Goal: Communication & Community: Answer question/provide support

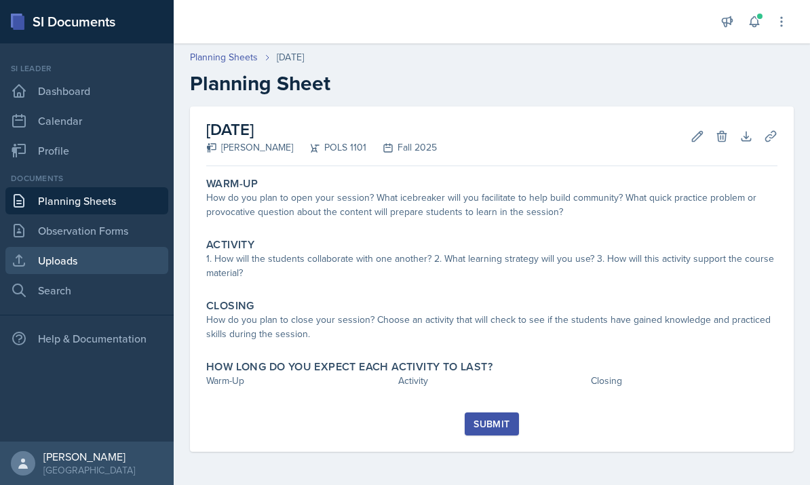
click at [37, 262] on link "Uploads" at bounding box center [86, 260] width 163 height 27
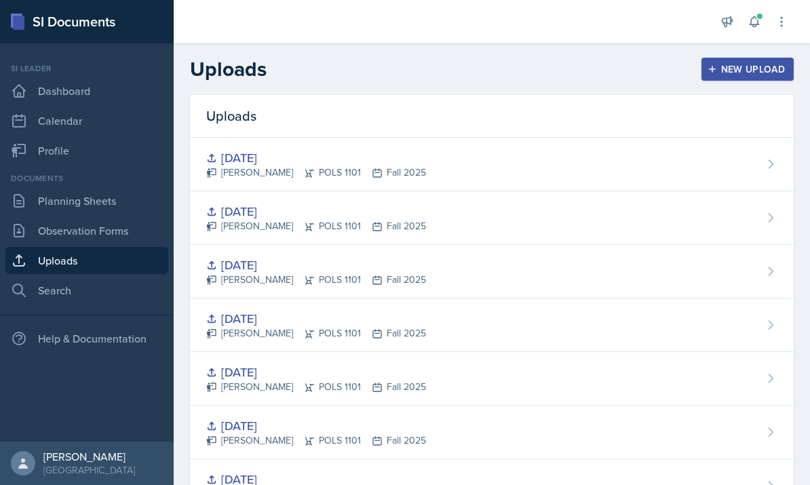
click at [726, 75] on div "New Upload" at bounding box center [747, 69] width 75 height 11
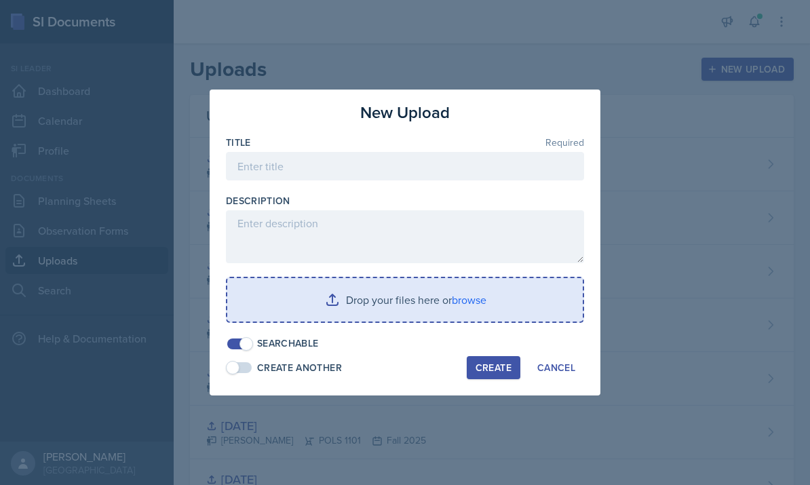
click at [461, 302] on input "file" at bounding box center [404, 299] width 355 height 43
click at [429, 300] on input "file" at bounding box center [404, 299] width 355 height 43
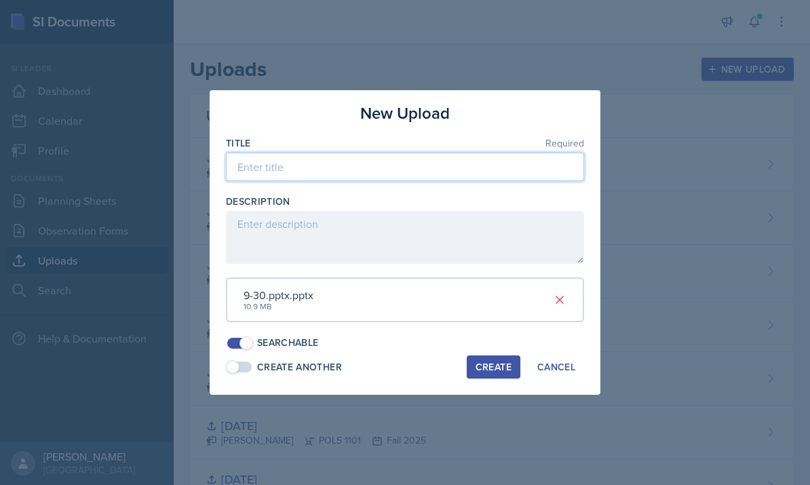
click at [335, 175] on input at bounding box center [405, 167] width 358 height 28
type input "[DATE]"
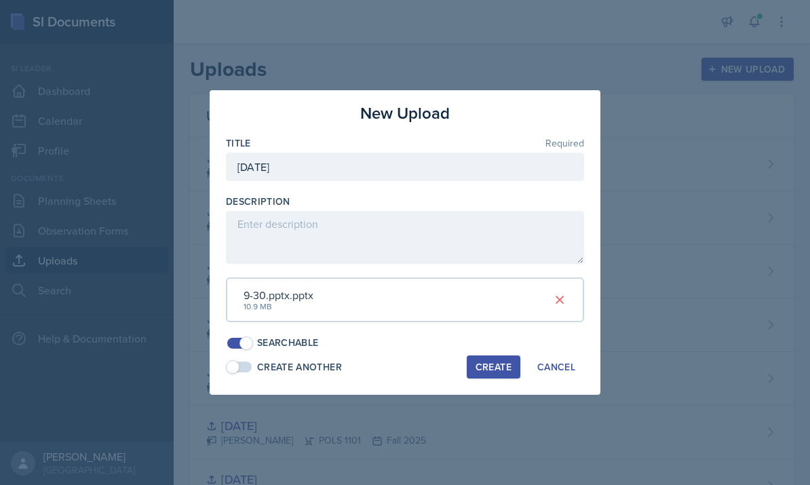
click at [486, 366] on div "Create" at bounding box center [493, 367] width 36 height 11
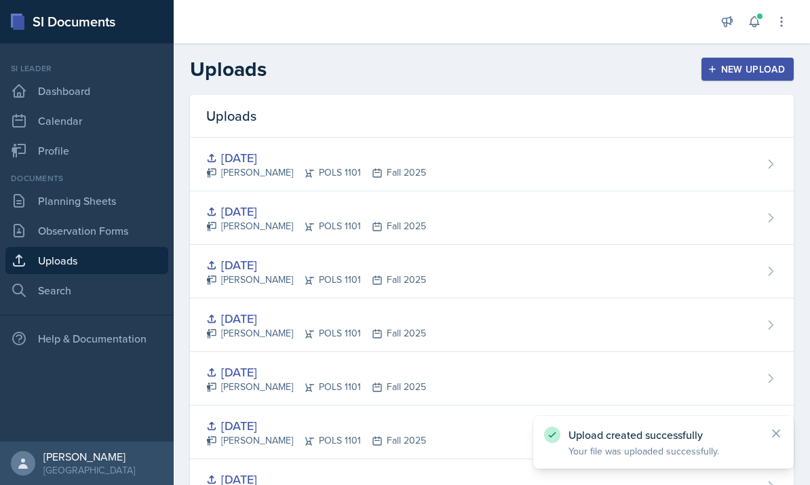
click at [733, 75] on div "New Upload" at bounding box center [747, 69] width 75 height 11
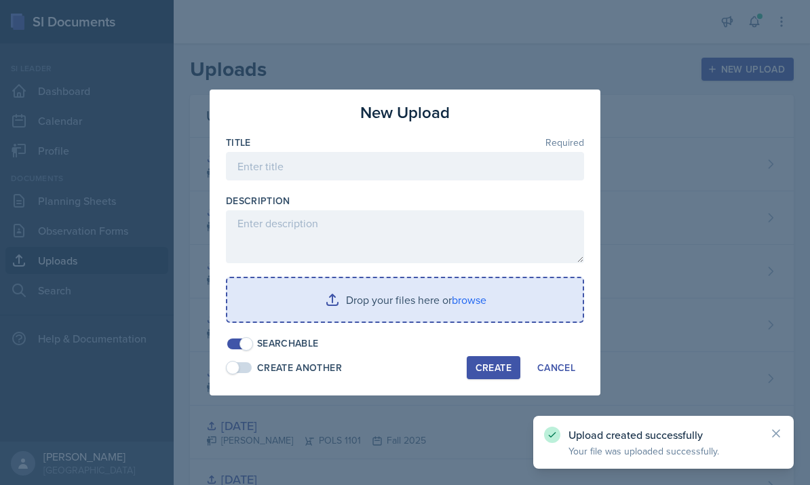
click at [362, 317] on input "file" at bounding box center [404, 299] width 355 height 43
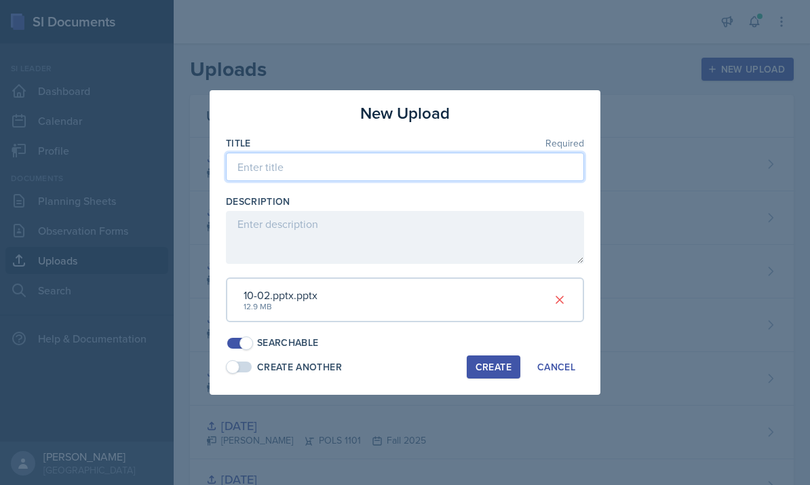
click at [303, 172] on input at bounding box center [405, 167] width 358 height 28
type input "[DATE]"
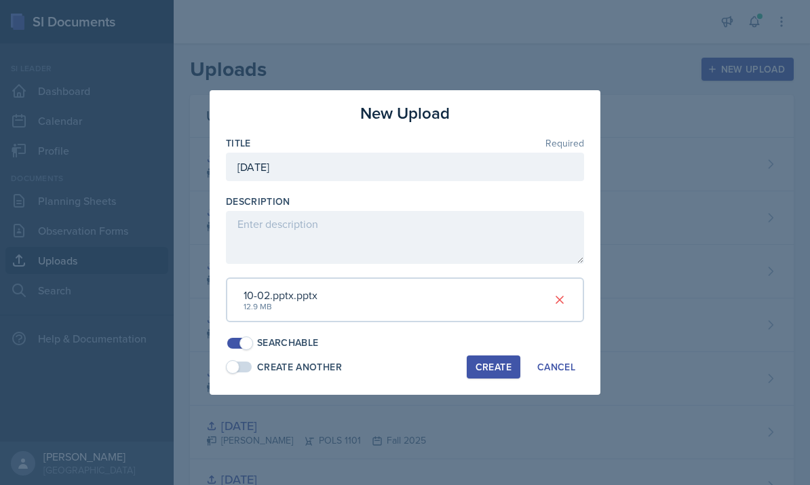
click at [508, 362] on div "Create" at bounding box center [493, 367] width 36 height 11
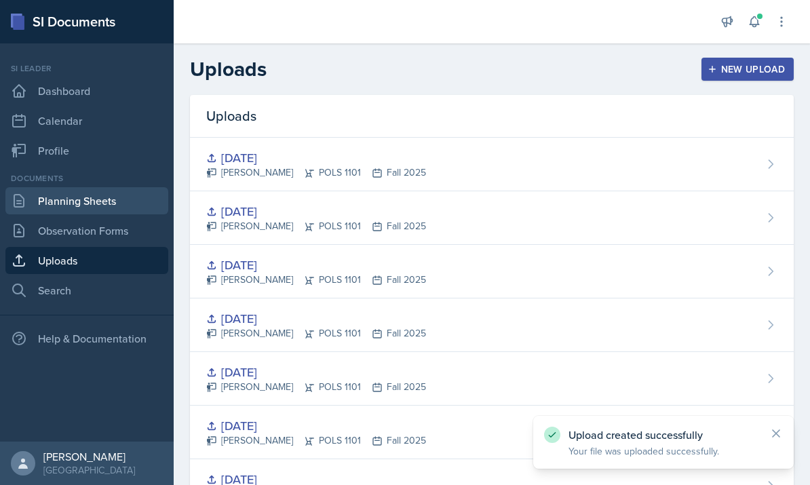
click at [63, 203] on link "Planning Sheets" at bounding box center [86, 200] width 163 height 27
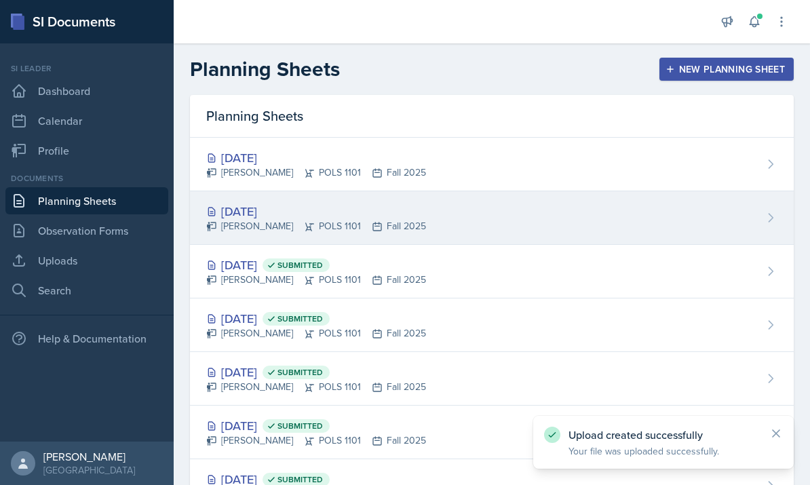
click at [558, 209] on div "[DATE] Malk Almimar POLS 1101 Fall 2025" at bounding box center [492, 218] width 604 height 54
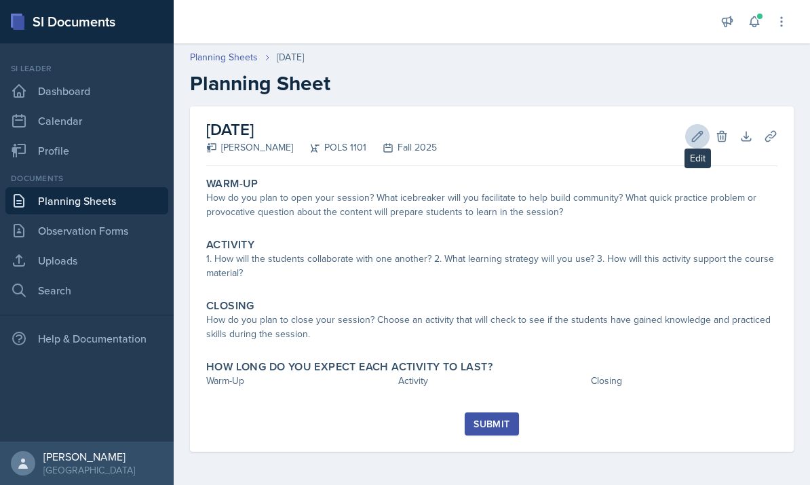
click at [698, 140] on icon at bounding box center [697, 137] width 14 height 14
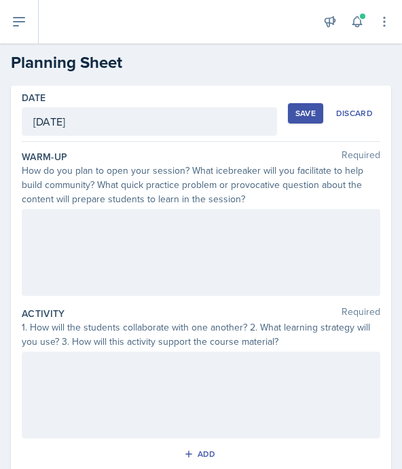
click at [126, 241] on div at bounding box center [201, 252] width 358 height 87
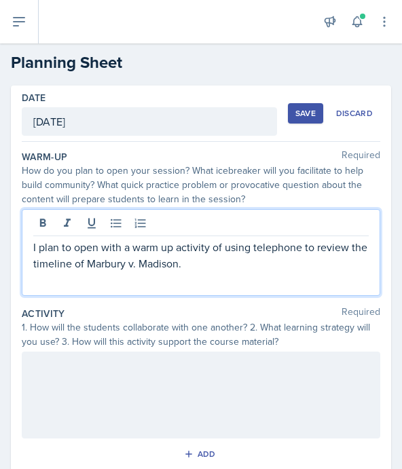
click at [201, 270] on p "I plan to open with a warm up activity of using telephone to review the timelin…" at bounding box center [200, 255] width 335 height 33
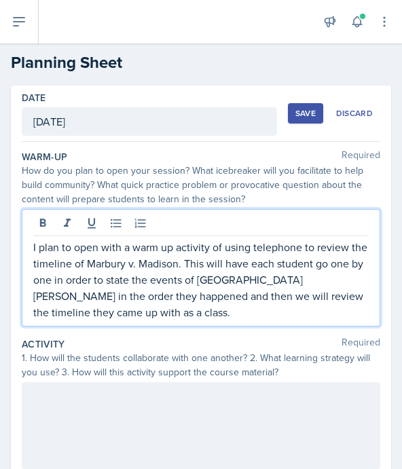
scroll to position [65, 0]
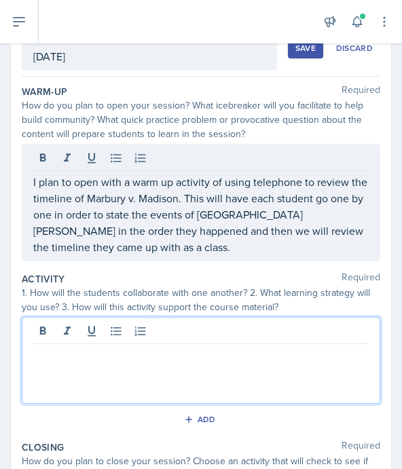
click at [125, 338] on div at bounding box center [201, 360] width 358 height 87
click at [260, 243] on p "I plan to open with a warm up activity of using telephone to review the timelin…" at bounding box center [200, 214] width 335 height 81
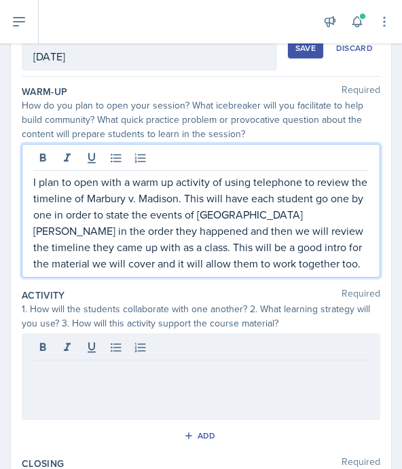
click at [239, 368] on p at bounding box center [200, 371] width 335 height 16
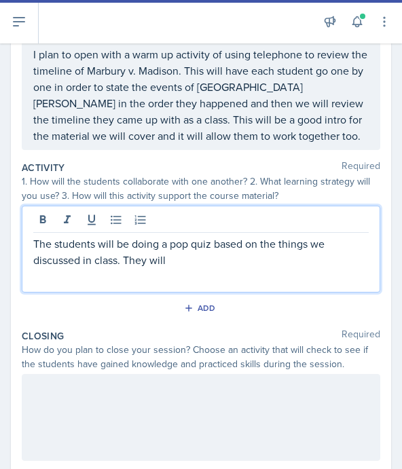
scroll to position [194, 0]
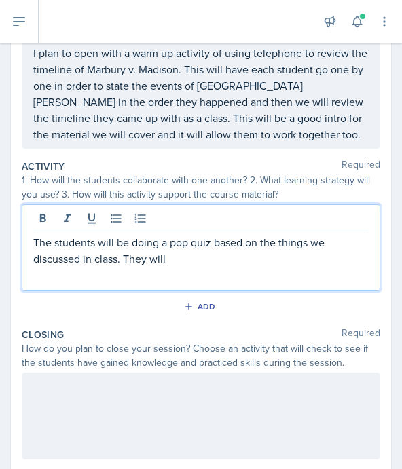
click at [220, 266] on p "The students will be doing a pop quiz based on the things we discussed in class…" at bounding box center [200, 250] width 335 height 33
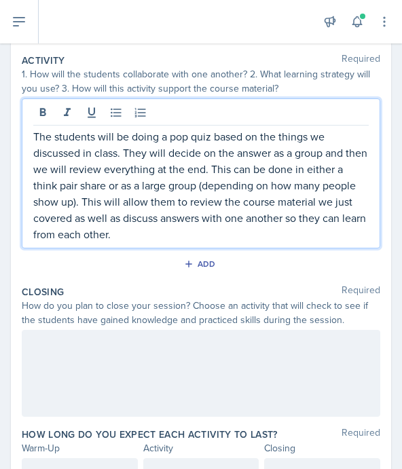
click at [222, 324] on div "How do you plan to close your session? Choose an activity that will check to se…" at bounding box center [201, 312] width 358 height 28
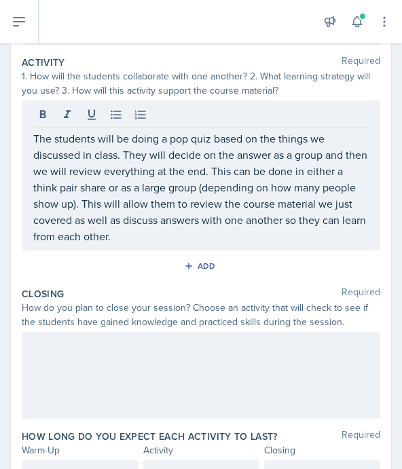
scroll to position [296, 0]
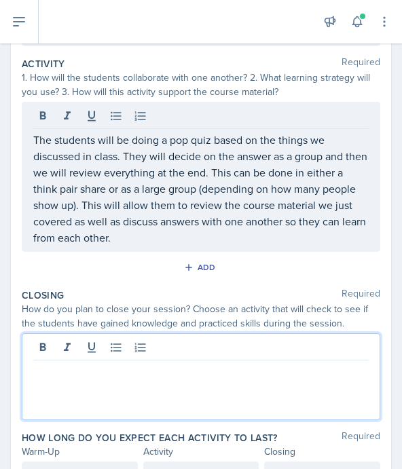
click at [234, 345] on div at bounding box center [201, 376] width 358 height 87
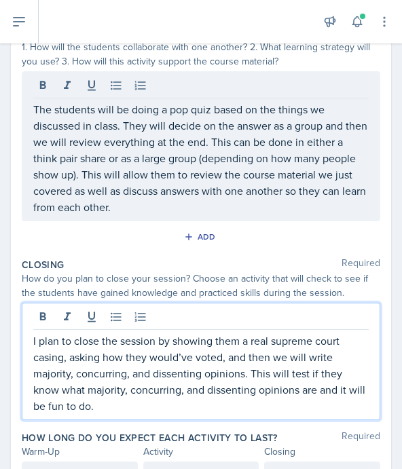
scroll to position [67, 0]
click at [94, 461] on div at bounding box center [80, 475] width 116 height 28
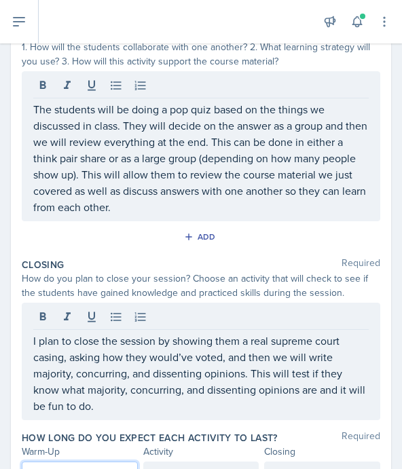
click at [175, 461] on div at bounding box center [201, 475] width 116 height 28
click at [289, 461] on div at bounding box center [322, 475] width 116 height 28
click at [266, 340] on p "I plan to close the session by showing them a real supreme court casing, asking…" at bounding box center [200, 372] width 335 height 81
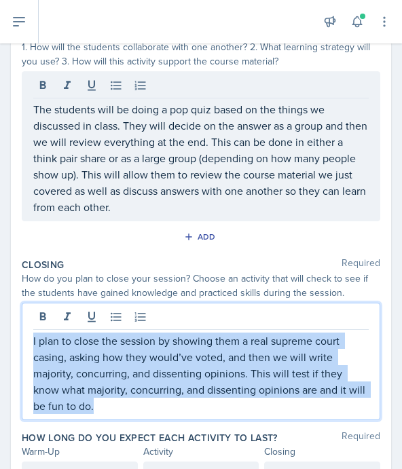
copy p "I plan to close the session by showing them a real supreme court casing, asking…"
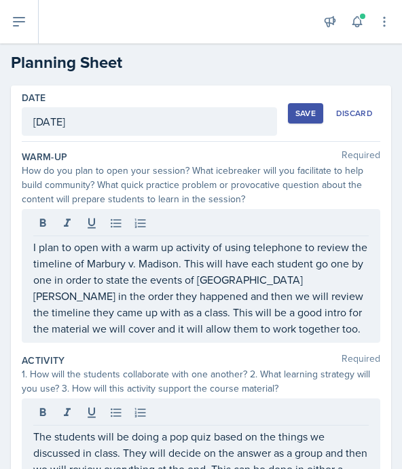
scroll to position [0, 0]
click at [303, 108] on div "Save" at bounding box center [305, 113] width 20 height 11
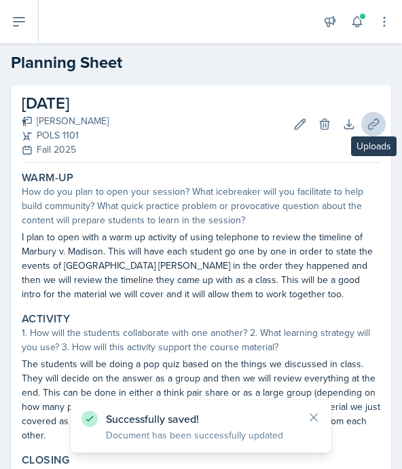
click at [367, 117] on icon at bounding box center [373, 124] width 14 height 14
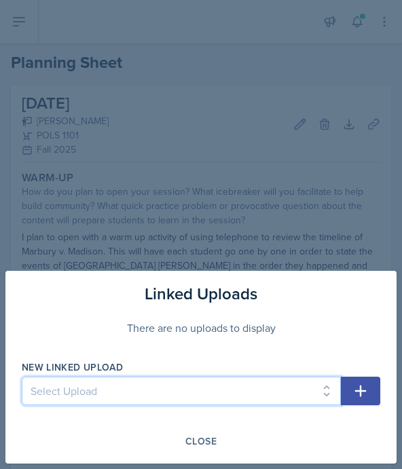
select select "fe189227-6e84-411d-a412-9dc78ddce764"
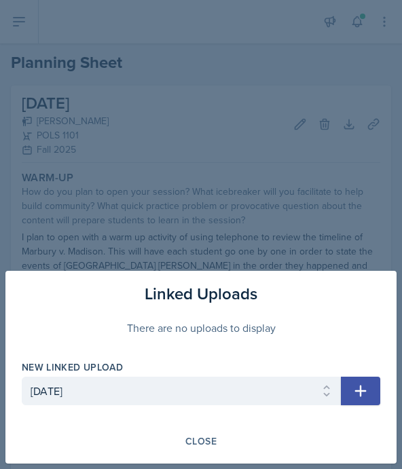
click at [359, 391] on icon "button" at bounding box center [361, 391] width 12 height 12
select select
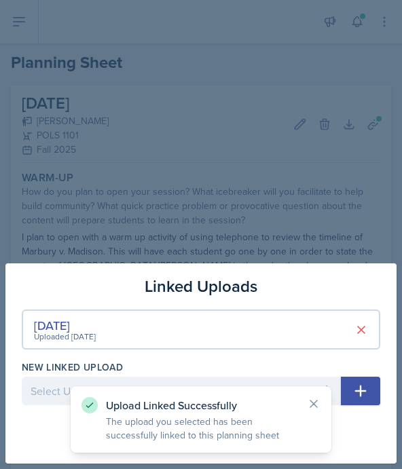
click at [271, 117] on div at bounding box center [201, 234] width 402 height 469
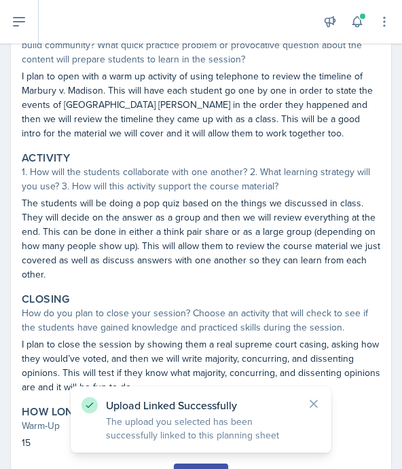
scroll to position [160, 0]
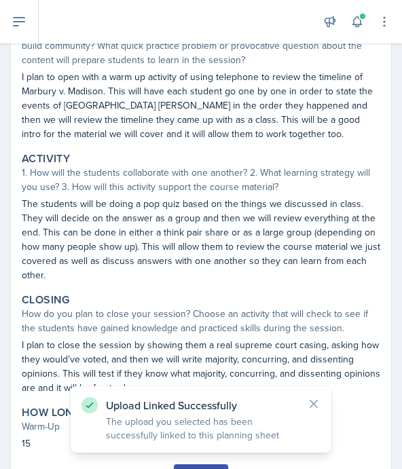
click at [324, 403] on div "Upload Linked Successfully The upload you selected has been successfully linked…" at bounding box center [201, 419] width 260 height 66
click at [318, 404] on icon at bounding box center [314, 404] width 14 height 14
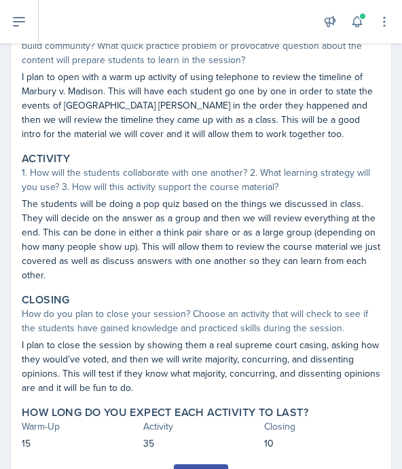
click at [205, 470] on div "Submit" at bounding box center [200, 475] width 36 height 11
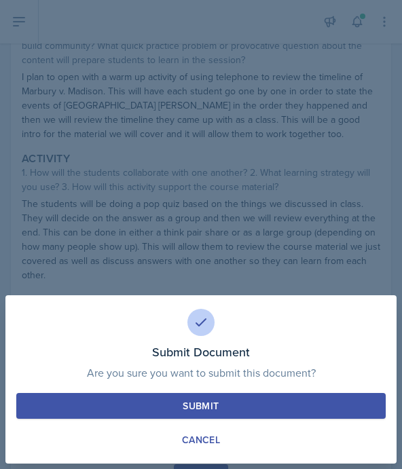
click at [219, 404] on button "Submit" at bounding box center [200, 406] width 369 height 26
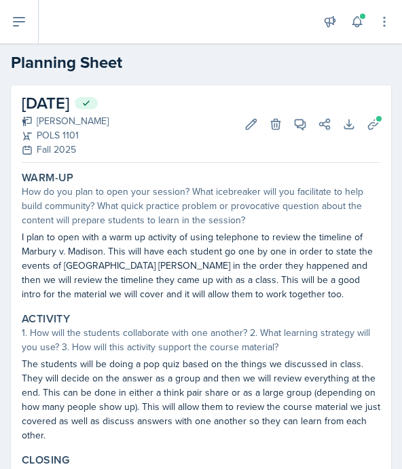
scroll to position [0, 0]
click at [6, 9] on button at bounding box center [19, 21] width 39 height 43
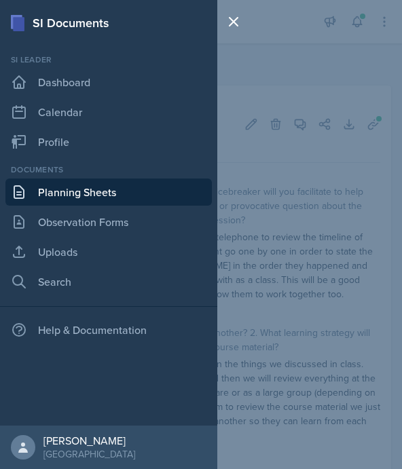
click at [73, 197] on link "Planning Sheets" at bounding box center [108, 191] width 206 height 27
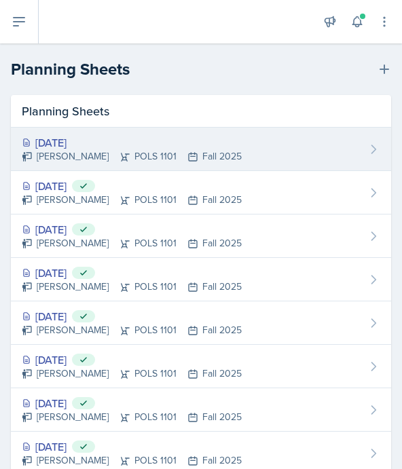
click at [201, 139] on div "[DATE]" at bounding box center [132, 142] width 220 height 16
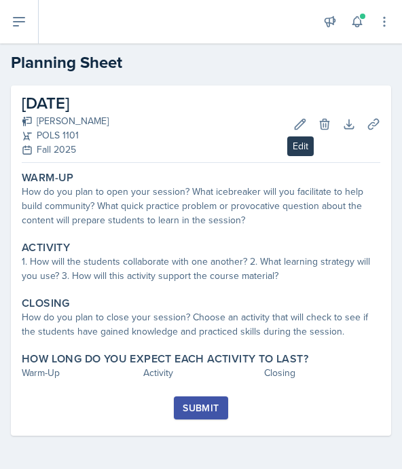
click at [300, 128] on icon at bounding box center [300, 124] width 14 height 14
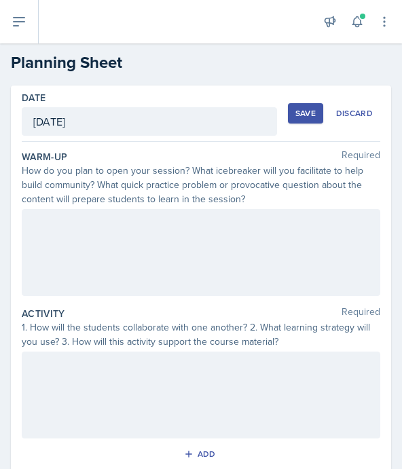
click at [233, 247] on div at bounding box center [201, 252] width 358 height 87
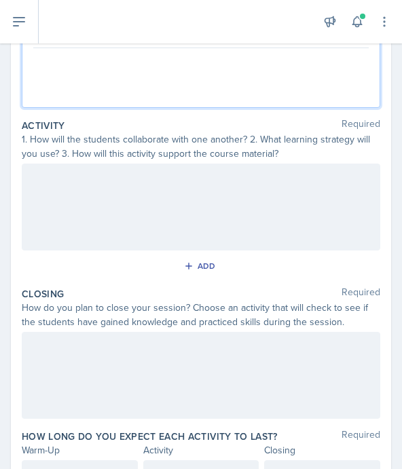
click at [222, 363] on div at bounding box center [201, 375] width 358 height 87
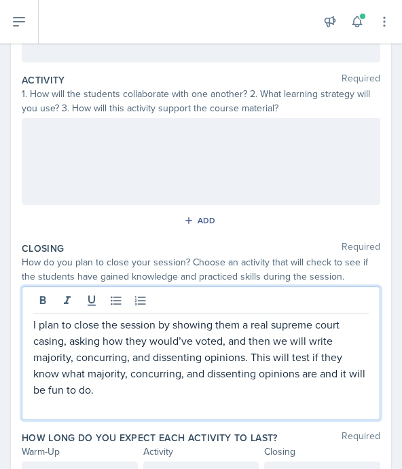
scroll to position [67, 0]
click at [82, 461] on div at bounding box center [80, 475] width 116 height 28
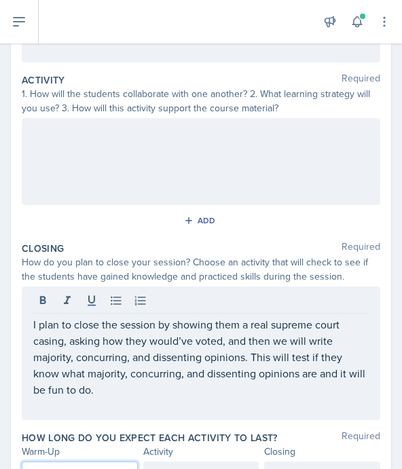
click at [206, 461] on div at bounding box center [201, 475] width 116 height 28
click at [315, 461] on div at bounding box center [322, 475] width 116 height 28
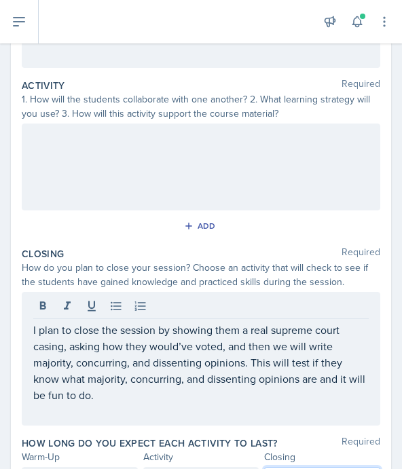
click at [278, 403] on p at bounding box center [200, 411] width 335 height 16
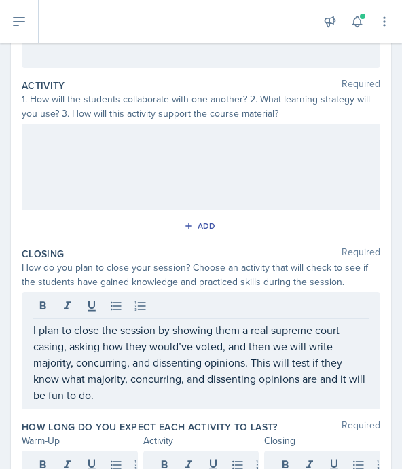
click at [314, 420] on div "How long do you expect each activity to last? Required" at bounding box center [201, 427] width 358 height 14
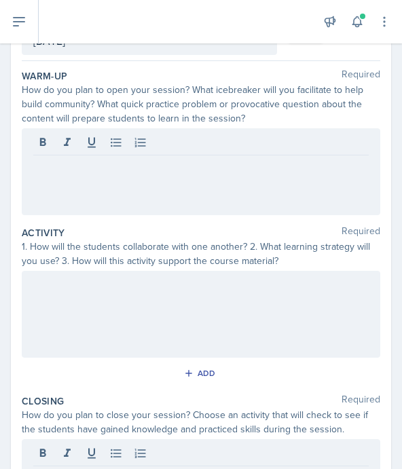
scroll to position [110, 0]
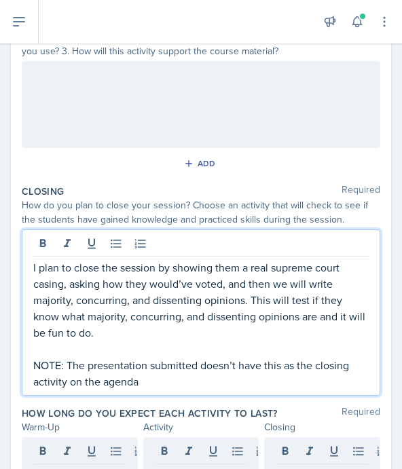
scroll to position [290, 0]
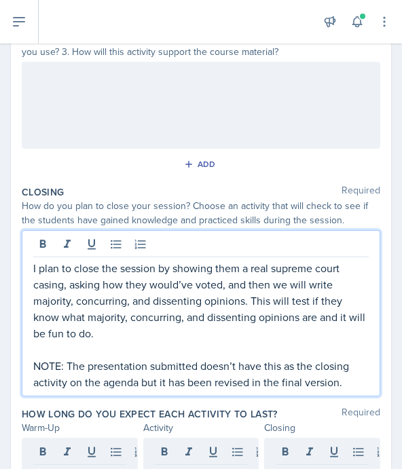
click at [157, 185] on div "Closing Required" at bounding box center [201, 192] width 358 height 14
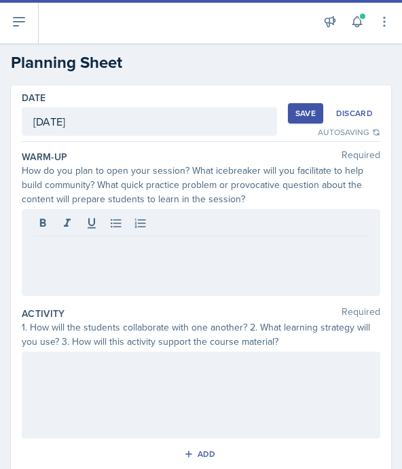
scroll to position [0, 0]
click at [130, 209] on div at bounding box center [201, 252] width 358 height 87
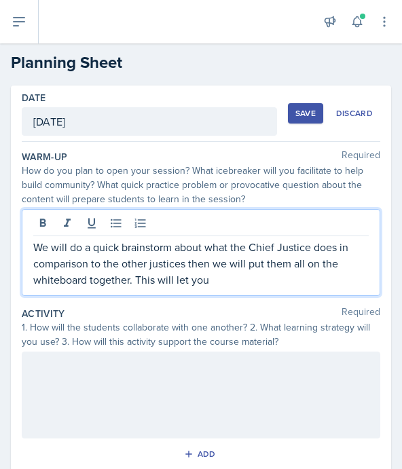
click at [292, 225] on div "We will do a quick brainstorm about what the Chief Justice does in comparison t…" at bounding box center [201, 252] width 358 height 87
click at [252, 239] on p "We will do a quick brainstorm about what the Chief Justice does in comparison t…" at bounding box center [200, 263] width 335 height 49
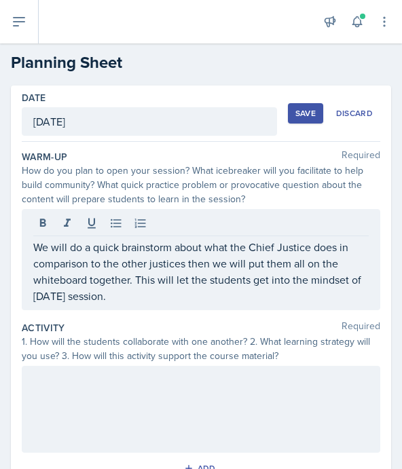
click at [216, 366] on div at bounding box center [201, 409] width 358 height 87
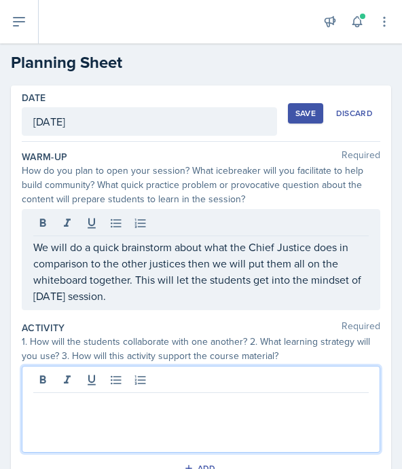
scroll to position [39, 0]
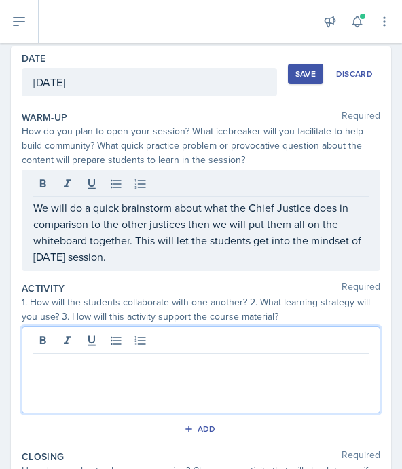
click at [224, 326] on div at bounding box center [201, 369] width 358 height 87
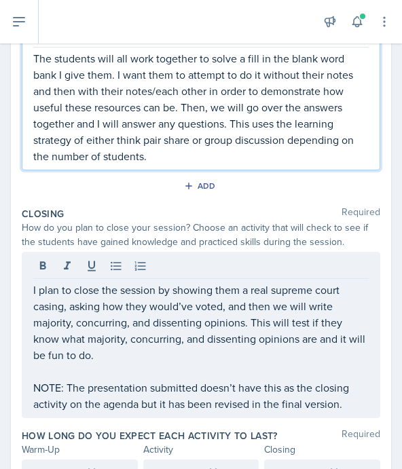
scroll to position [345, 0]
click at [353, 379] on p "NOTE: The presentation submitted doesn’t have this as the closing activity on t…" at bounding box center [200, 395] width 335 height 33
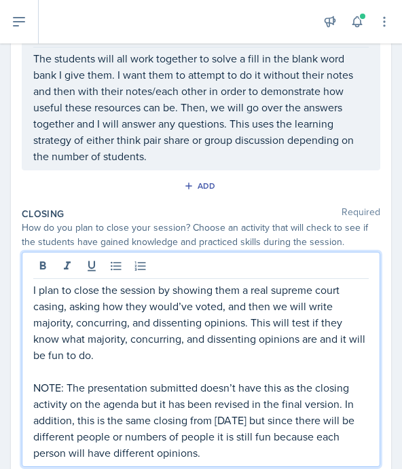
click at [286, 207] on div "Closing Required" at bounding box center [201, 214] width 358 height 14
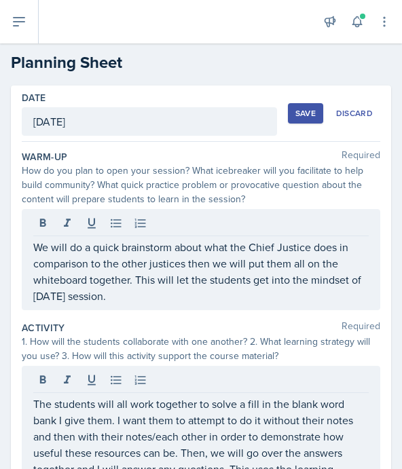
scroll to position [0, 0]
click at [304, 108] on div "Save" at bounding box center [305, 113] width 20 height 11
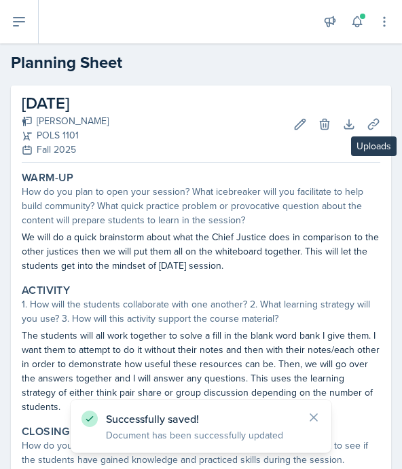
click at [373, 117] on icon at bounding box center [373, 124] width 14 height 14
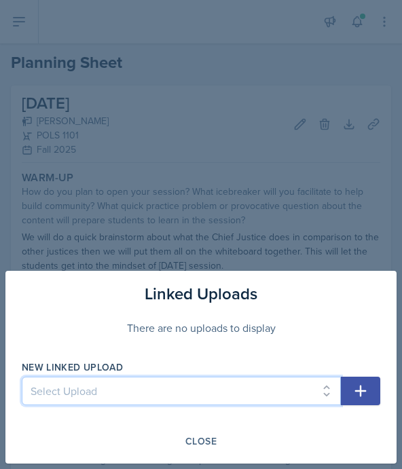
select select "97efe229-7192-43a0-b851-7ff82914c70c"
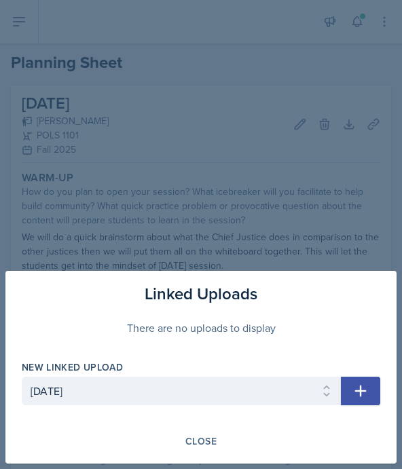
click at [355, 401] on button "button" at bounding box center [359, 390] width 39 height 28
select select
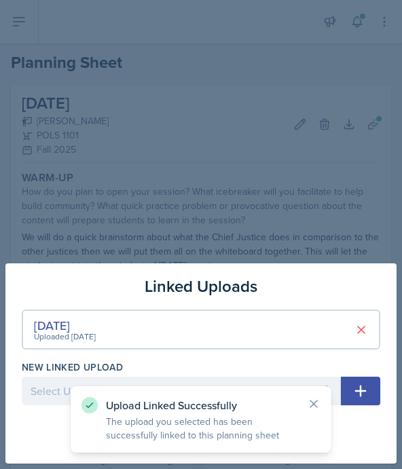
click at [347, 250] on div at bounding box center [201, 234] width 402 height 469
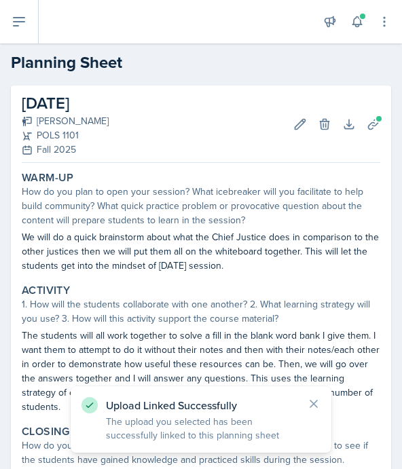
drag, startPoint x: 310, startPoint y: 408, endPoint x: 321, endPoint y: 408, distance: 10.9
click at [310, 408] on icon at bounding box center [314, 404] width 14 height 14
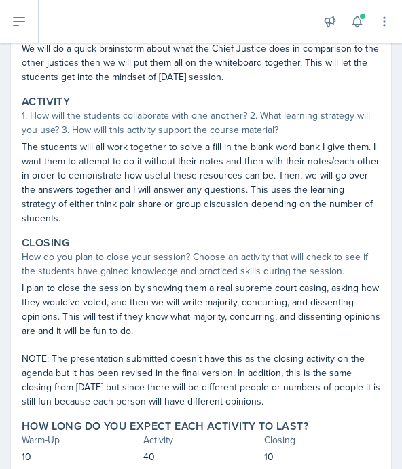
scroll to position [188, 0]
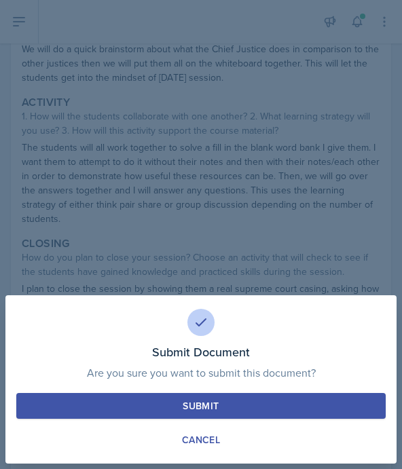
click at [275, 413] on button "Submit" at bounding box center [200, 406] width 369 height 26
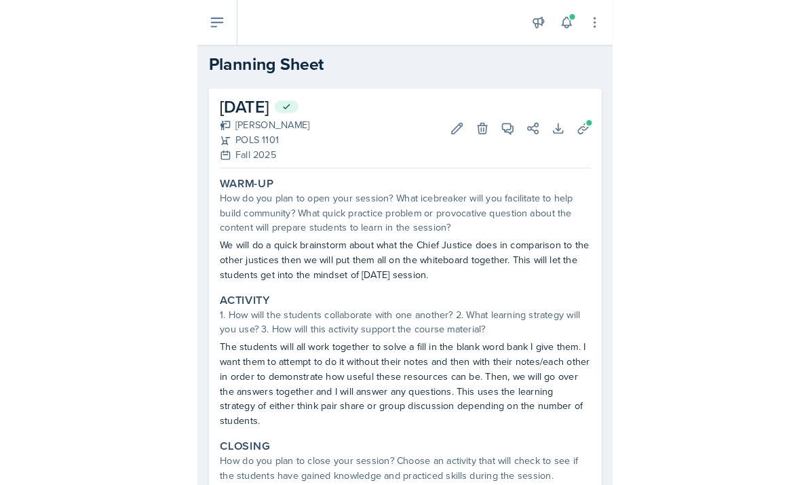
scroll to position [0, 0]
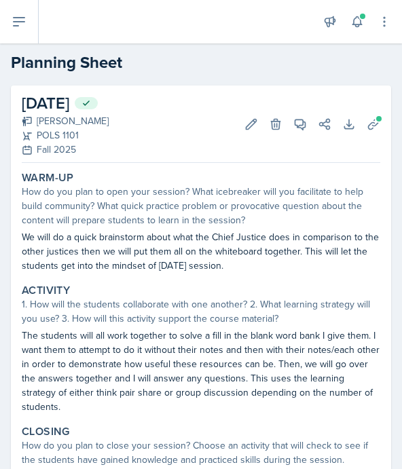
click at [14, 13] on button at bounding box center [19, 21] width 39 height 43
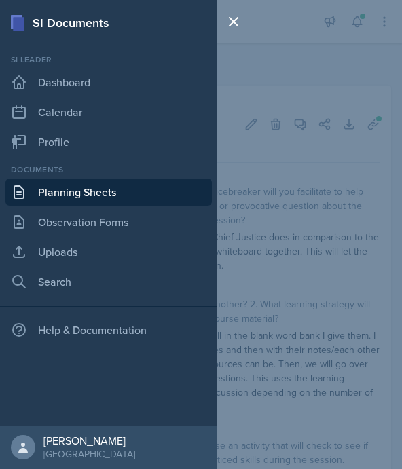
click at [85, 193] on link "Planning Sheets" at bounding box center [108, 191] width 206 height 27
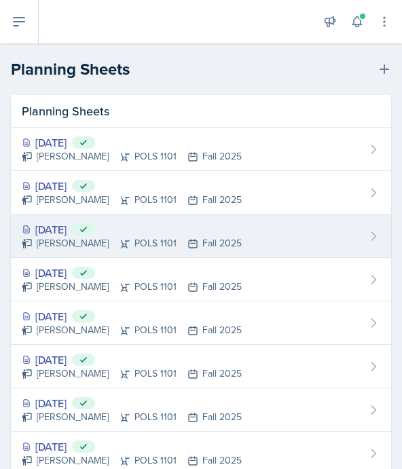
click at [184, 244] on div "[PERSON_NAME] POLS 1101 Fall 2025" at bounding box center [132, 243] width 220 height 14
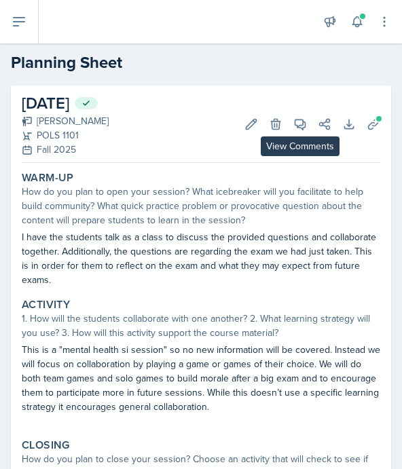
click at [300, 128] on icon at bounding box center [300, 124] width 10 height 10
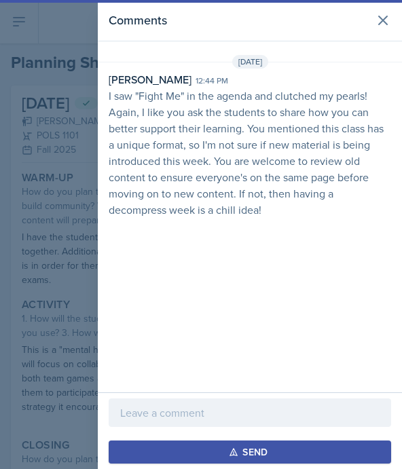
click at [209, 423] on div at bounding box center [250, 412] width 282 height 28
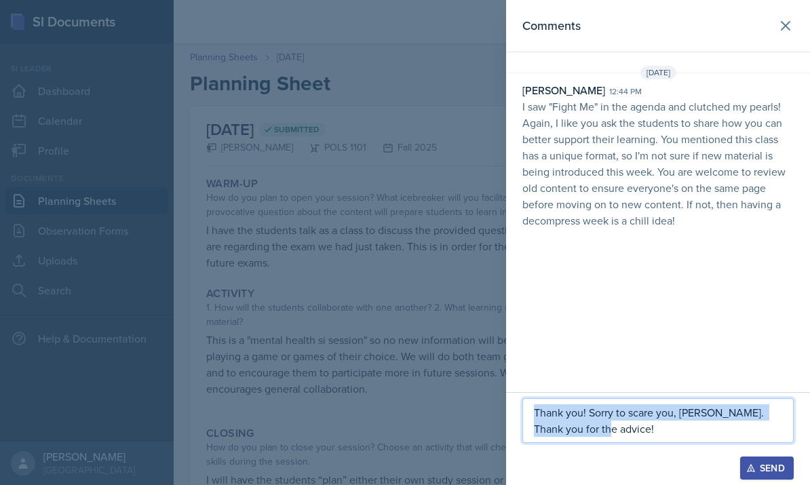
copy p "Thank you! Sorry to scare you, [PERSON_NAME]. Thank you for the advice!"
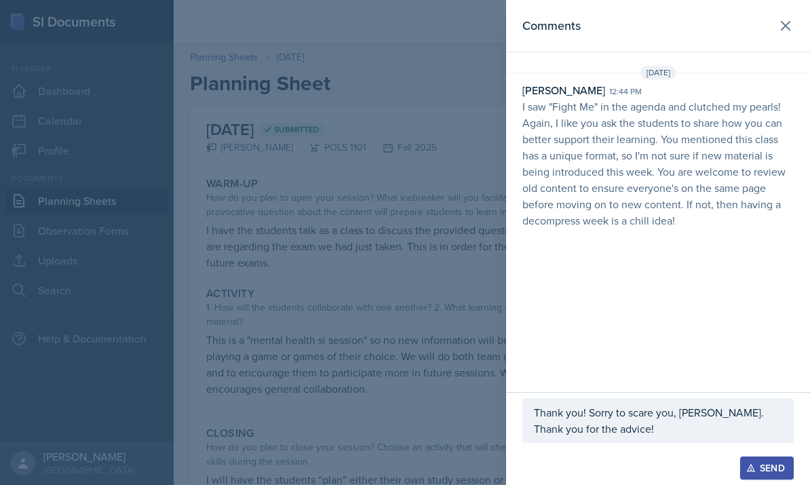
click at [486, 210] on div at bounding box center [405, 242] width 810 height 485
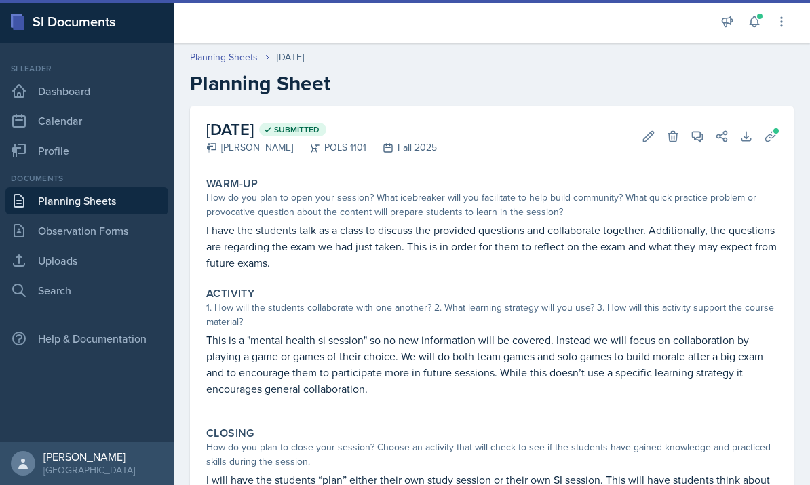
scroll to position [41, 0]
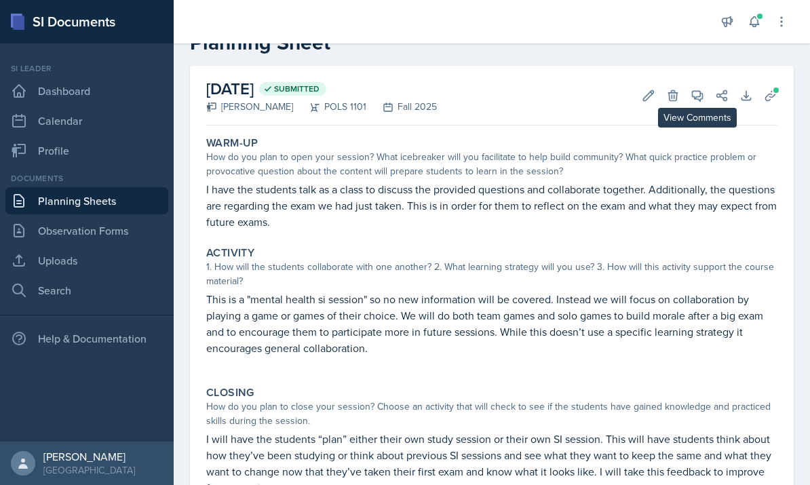
click at [695, 103] on button "View Comments" at bounding box center [697, 95] width 24 height 24
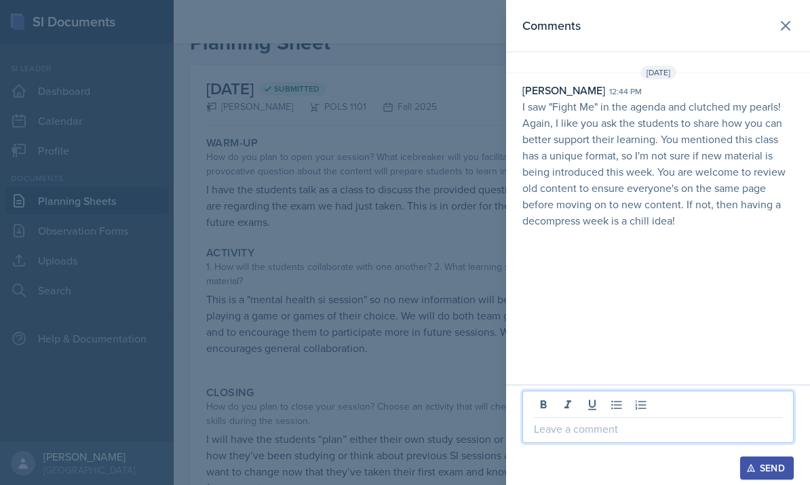
click at [549, 436] on p at bounding box center [658, 429] width 248 height 16
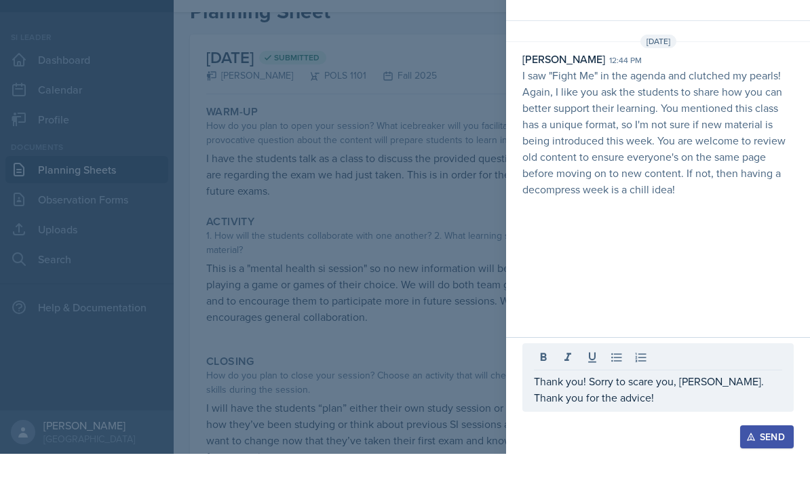
click at [776, 463] on div "Send" at bounding box center [767, 468] width 36 height 11
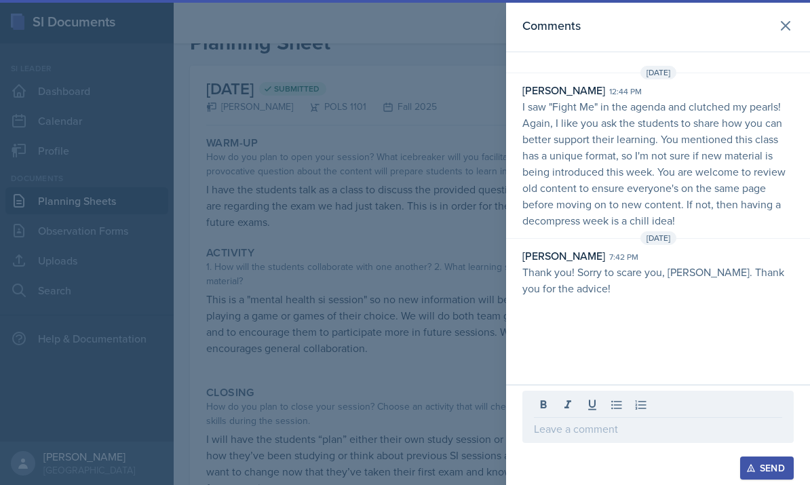
scroll to position [57, 0]
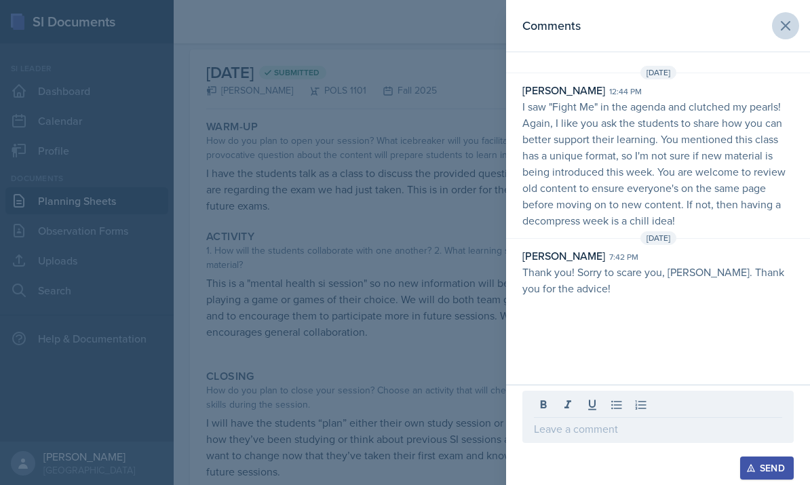
click at [782, 27] on icon at bounding box center [785, 26] width 16 height 16
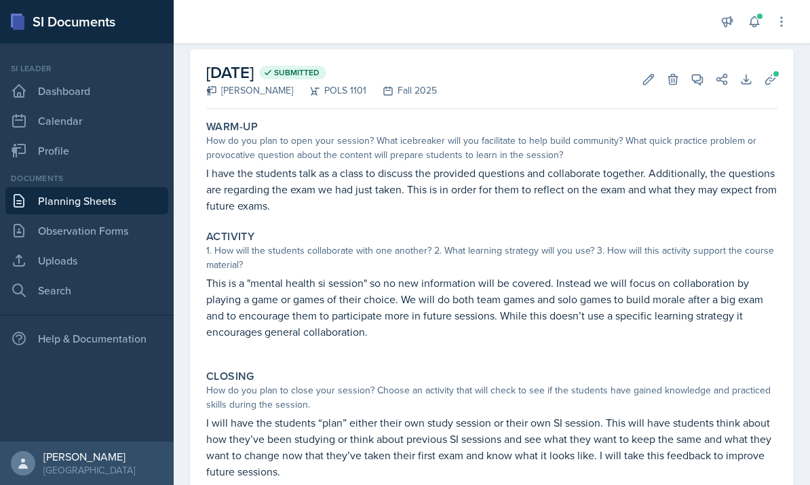
click at [102, 187] on link "Planning Sheets" at bounding box center [86, 200] width 163 height 27
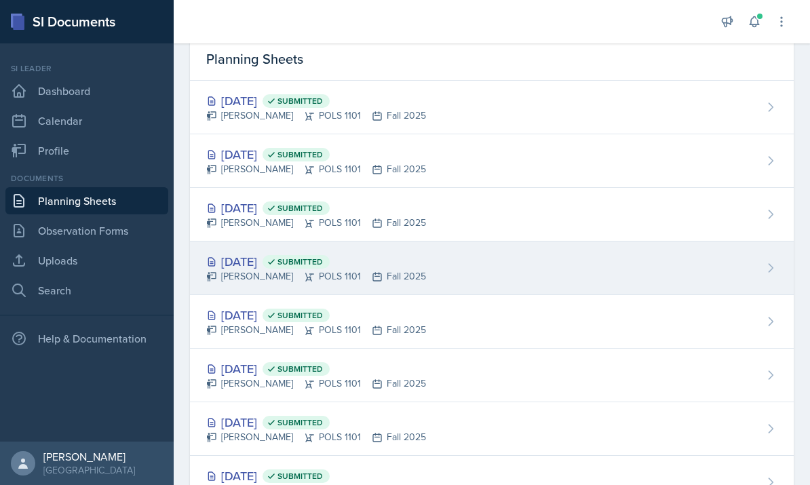
click at [469, 271] on div "Sep 23rd, 2025 Submitted Malk Almimar POLS 1101 Fall 2025" at bounding box center [492, 268] width 604 height 54
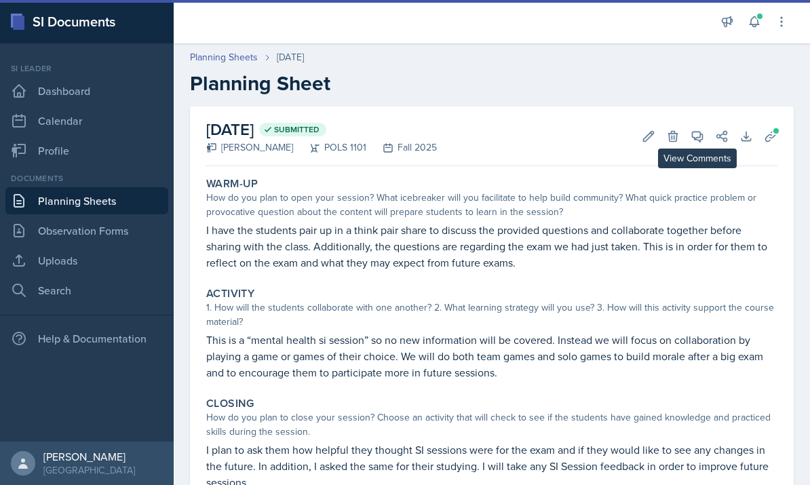
click at [699, 136] on icon at bounding box center [697, 137] width 14 height 14
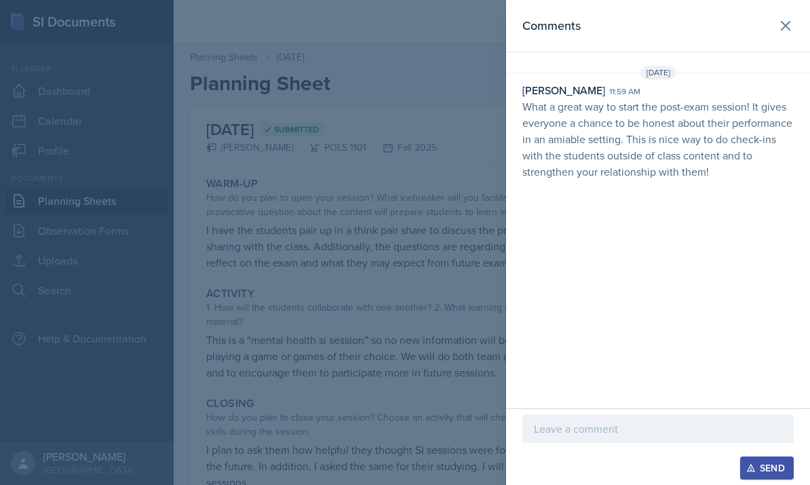
click at [574, 472] on div "Send" at bounding box center [657, 467] width 271 height 23
click at [575, 473] on div "Send" at bounding box center [657, 467] width 271 height 23
click at [582, 484] on div "Send" at bounding box center [658, 446] width 304 height 77
click at [640, 480] on div "Send" at bounding box center [658, 446] width 304 height 77
click at [621, 482] on div "Send" at bounding box center [658, 446] width 304 height 77
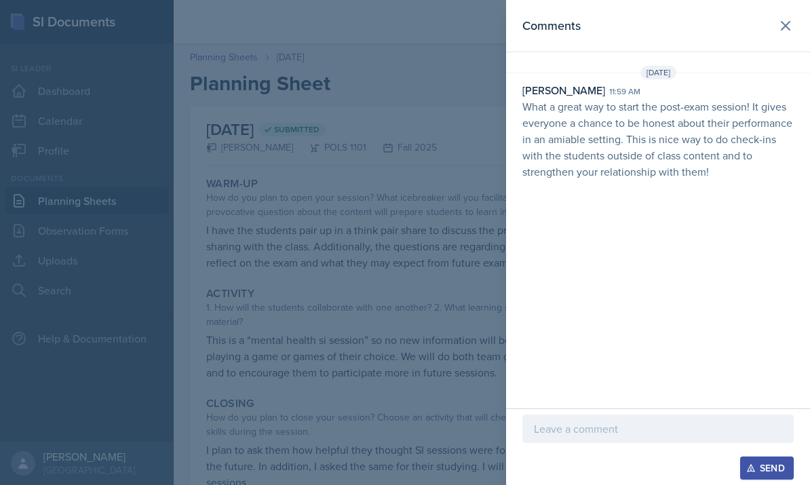
click at [307, 250] on div at bounding box center [405, 242] width 810 height 485
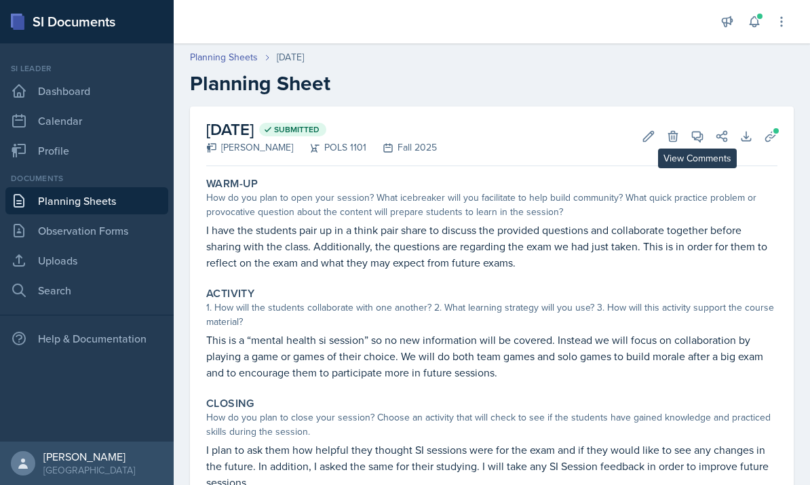
click at [691, 136] on icon at bounding box center [697, 137] width 14 height 14
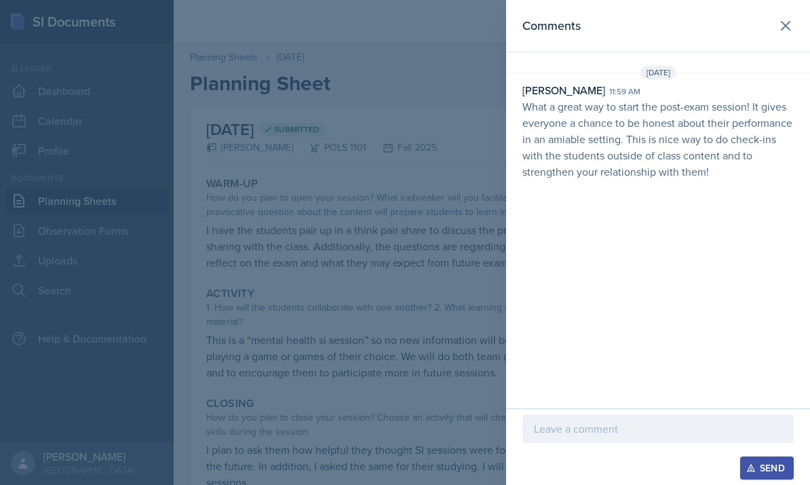
click at [598, 437] on div at bounding box center [657, 428] width 271 height 28
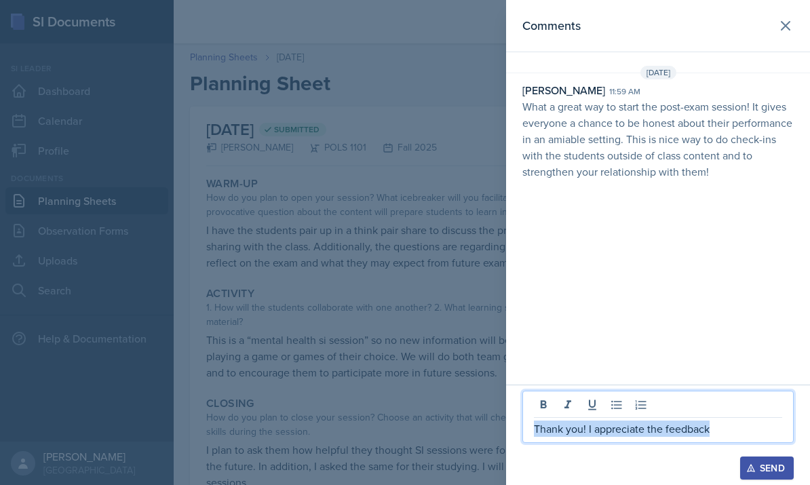
copy p "Thank you! I appreciate the feedback"
click at [775, 28] on button at bounding box center [785, 25] width 27 height 27
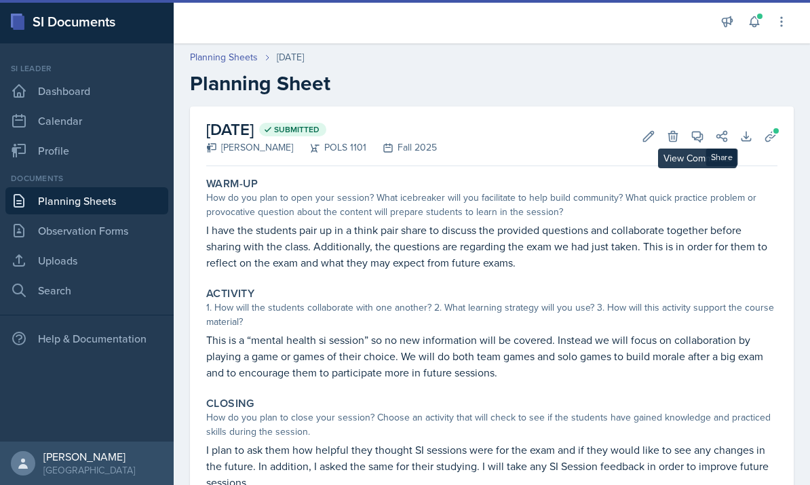
click at [697, 132] on icon at bounding box center [698, 137] width 10 height 10
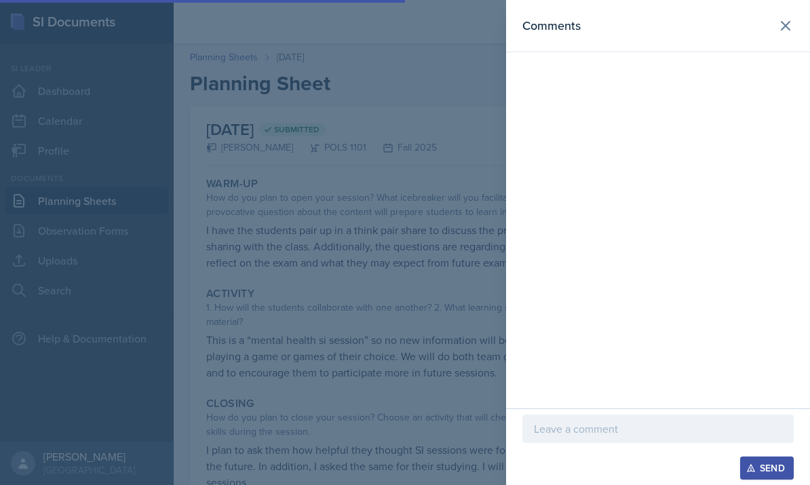
click at [615, 422] on p at bounding box center [658, 429] width 248 height 16
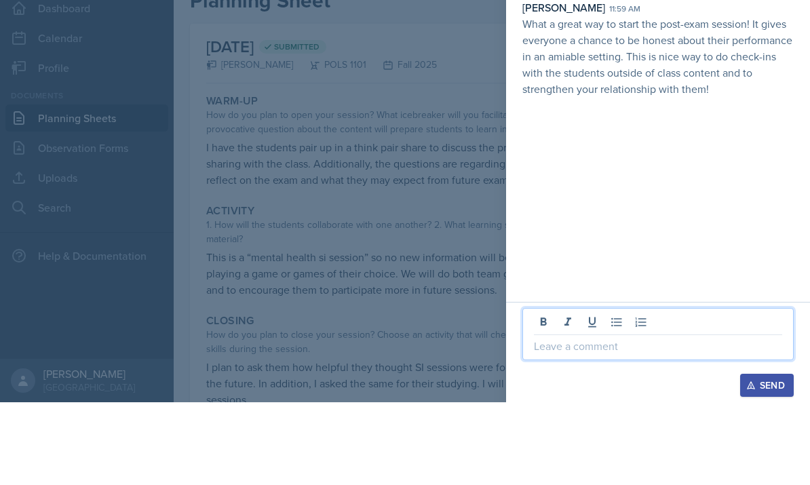
scroll to position [52, 0]
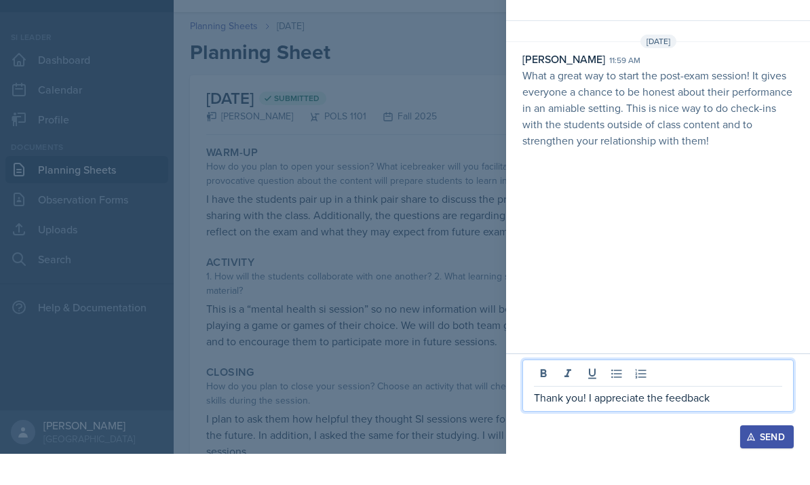
click at [758, 463] on div "Send" at bounding box center [767, 468] width 36 height 11
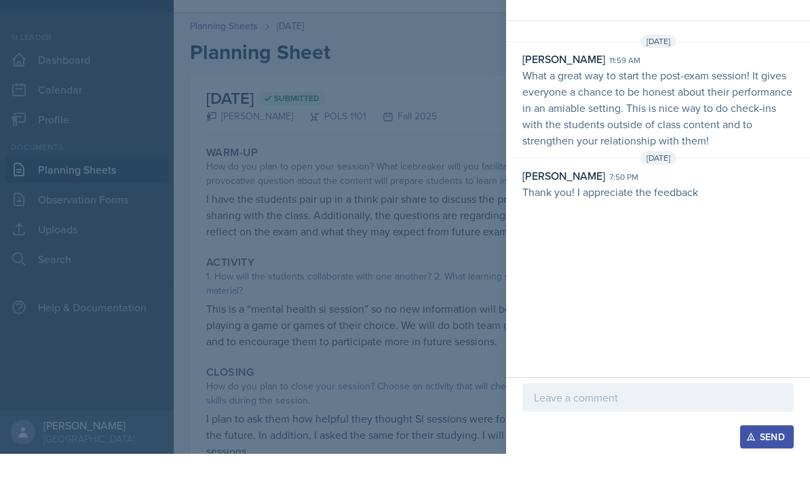
scroll to position [51, 0]
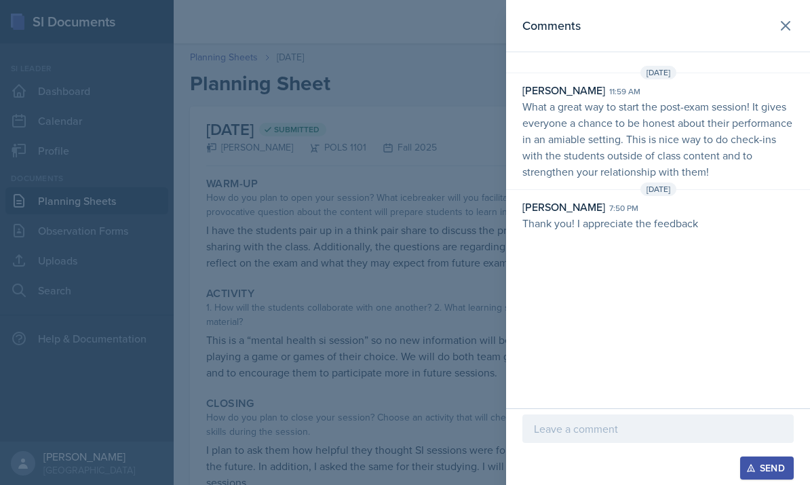
click at [400, 267] on div at bounding box center [405, 242] width 810 height 485
